Goal: Find specific page/section: Find specific page/section

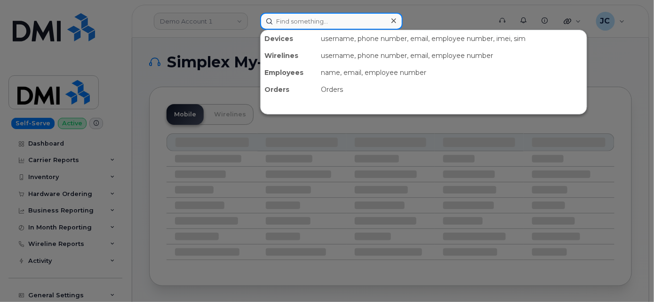
click at [290, 19] on input at bounding box center [331, 21] width 143 height 17
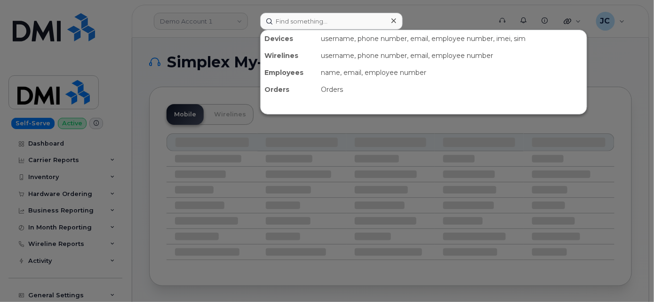
click at [169, 24] on div at bounding box center [327, 151] width 654 height 302
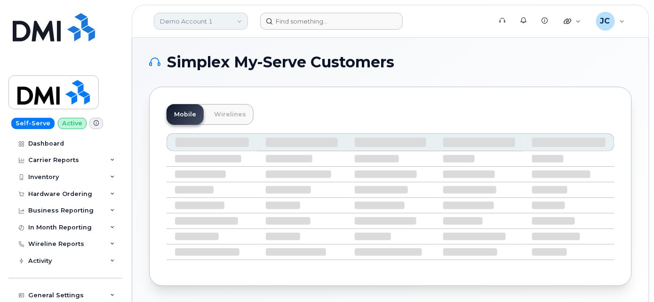
click at [181, 17] on link "Demo Account 1" at bounding box center [201, 21] width 94 height 17
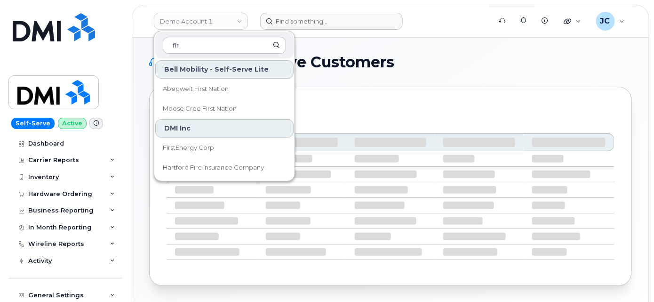
type input "fir"
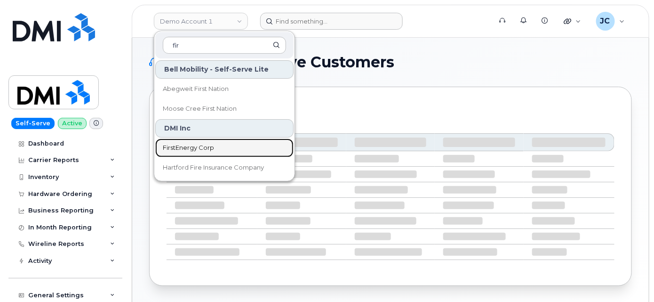
click at [183, 145] on span "FirstEnergy Corp" at bounding box center [188, 147] width 51 height 9
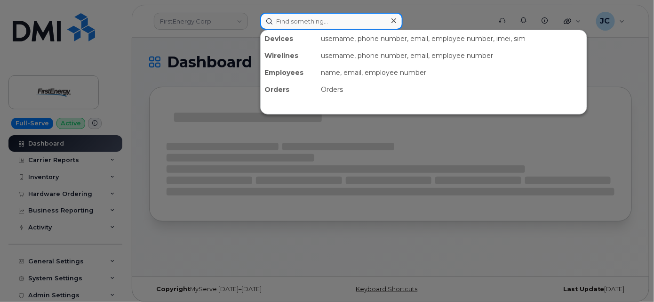
click at [327, 20] on input at bounding box center [331, 21] width 143 height 17
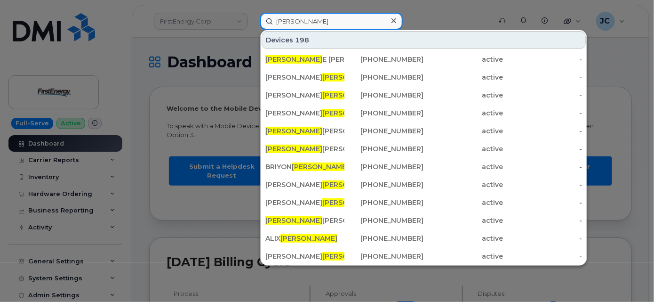
type input "bryant"
